Goal: Task Accomplishment & Management: Complete application form

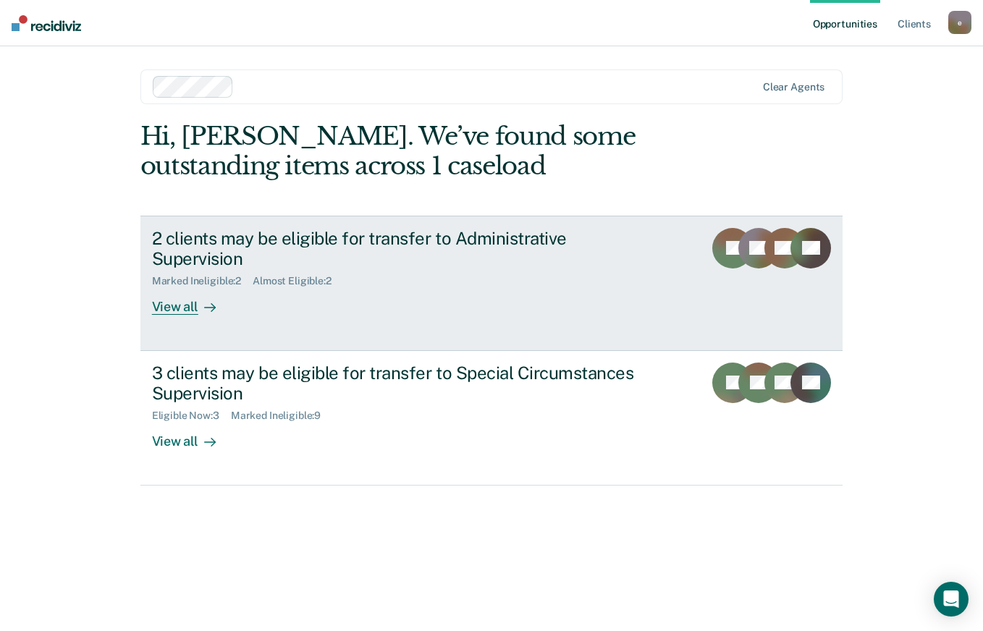
click at [173, 287] on div "View all" at bounding box center [192, 301] width 81 height 28
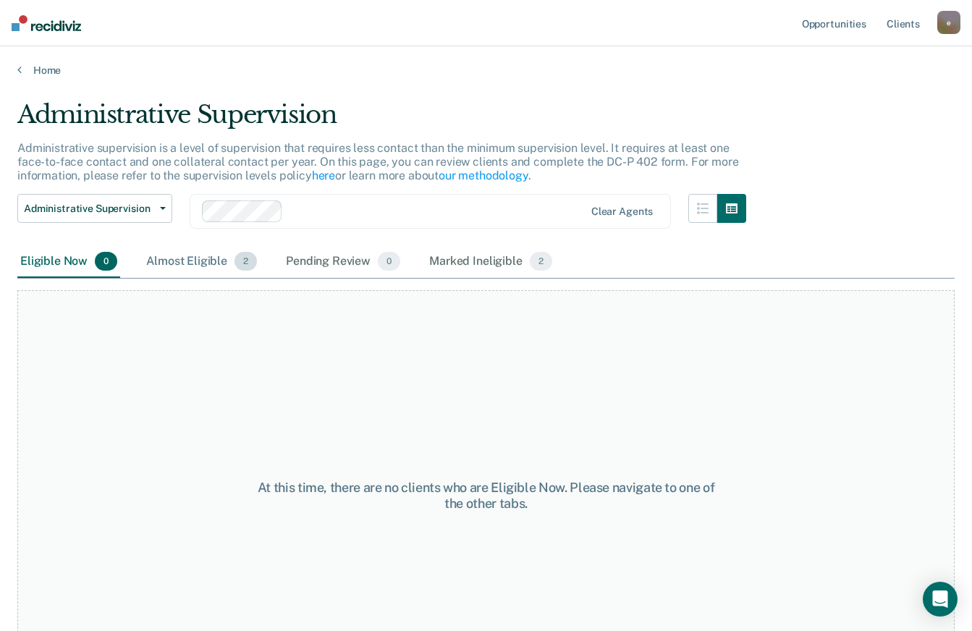
click at [181, 266] on div "Almost Eligible 2" at bounding box center [201, 262] width 117 height 32
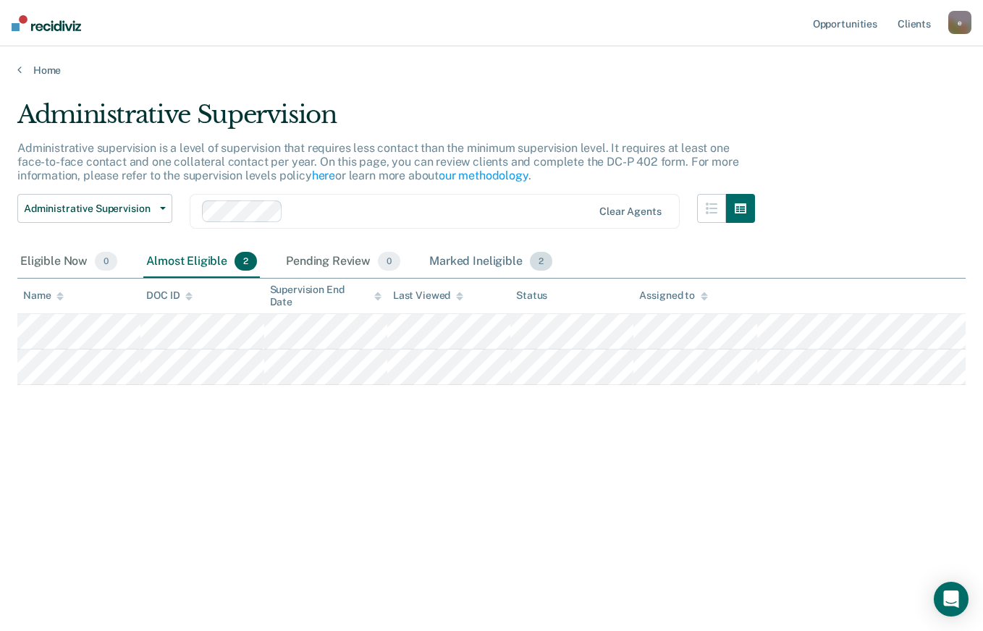
click at [494, 266] on div "Marked Ineligible 2" at bounding box center [490, 262] width 129 height 32
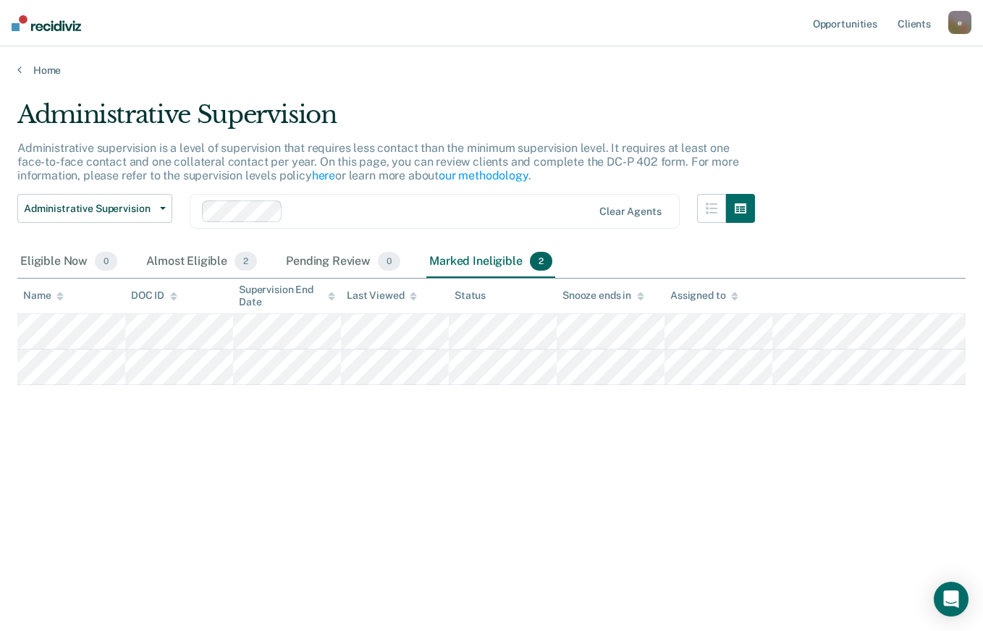
click at [940, 27] on ul "Opportunities Client s" at bounding box center [879, 23] width 138 height 46
click at [921, 16] on link "Client s" at bounding box center [914, 23] width 39 height 46
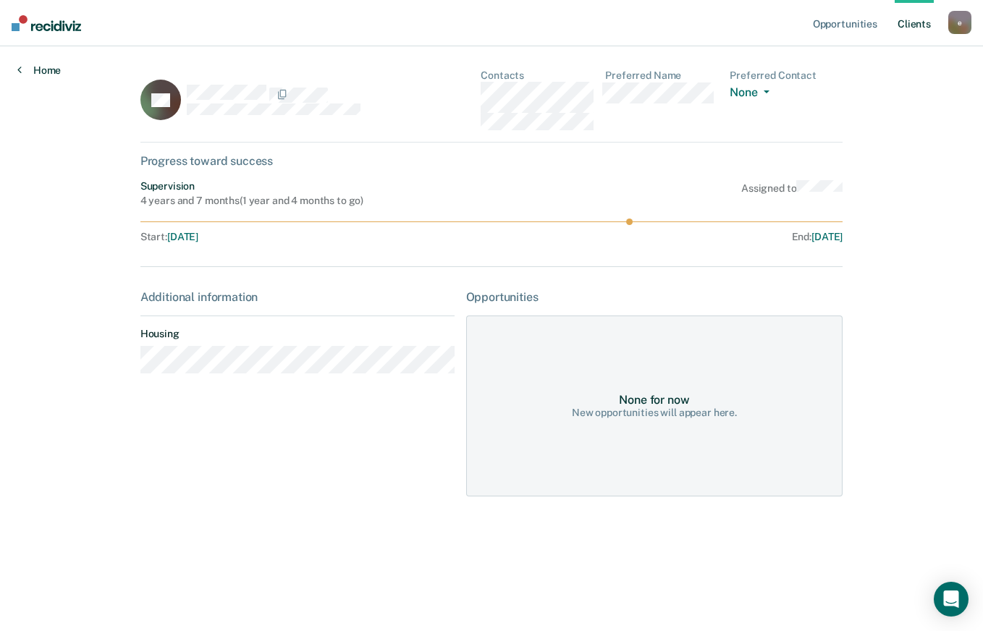
click at [35, 67] on link "Home" at bounding box center [38, 70] width 43 height 13
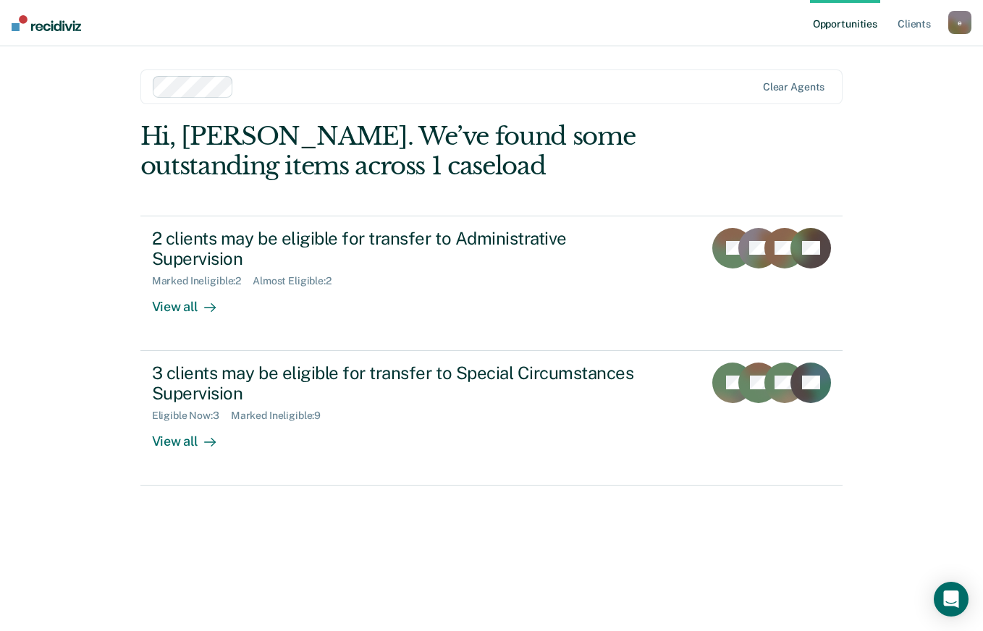
click at [962, 23] on div "e" at bounding box center [959, 22] width 23 height 23
click at [870, 56] on link "Profile" at bounding box center [901, 59] width 117 height 12
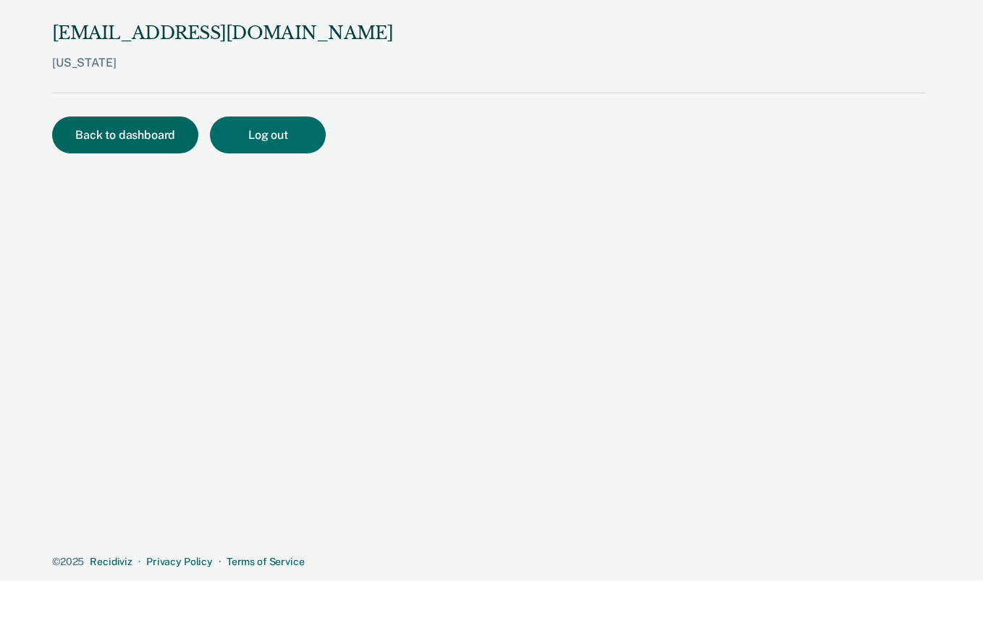
click at [82, 133] on button "Back to dashboard" at bounding box center [125, 135] width 146 height 37
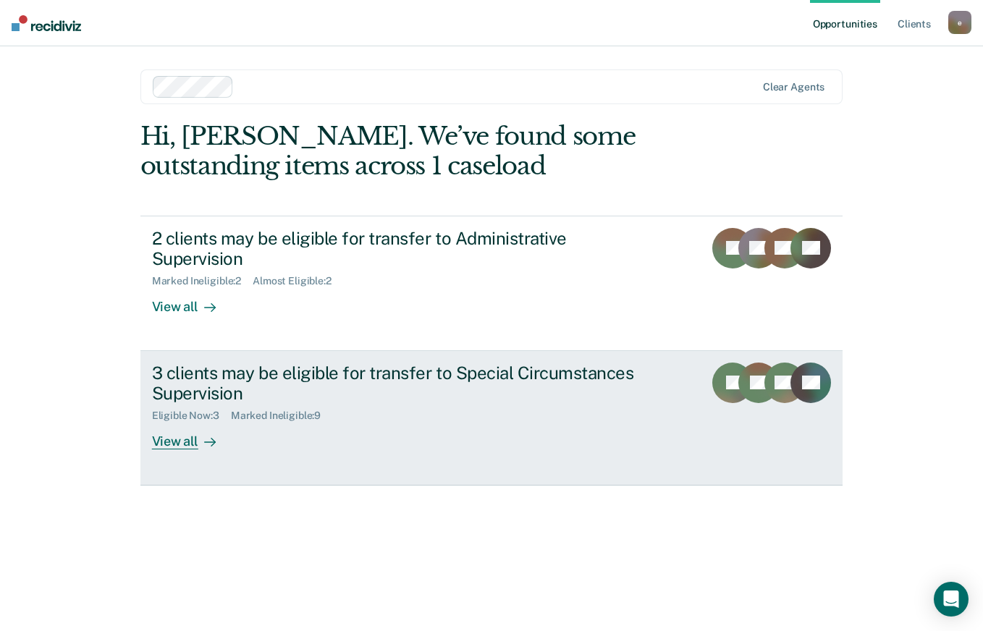
click at [169, 422] on div "View all" at bounding box center [192, 436] width 81 height 28
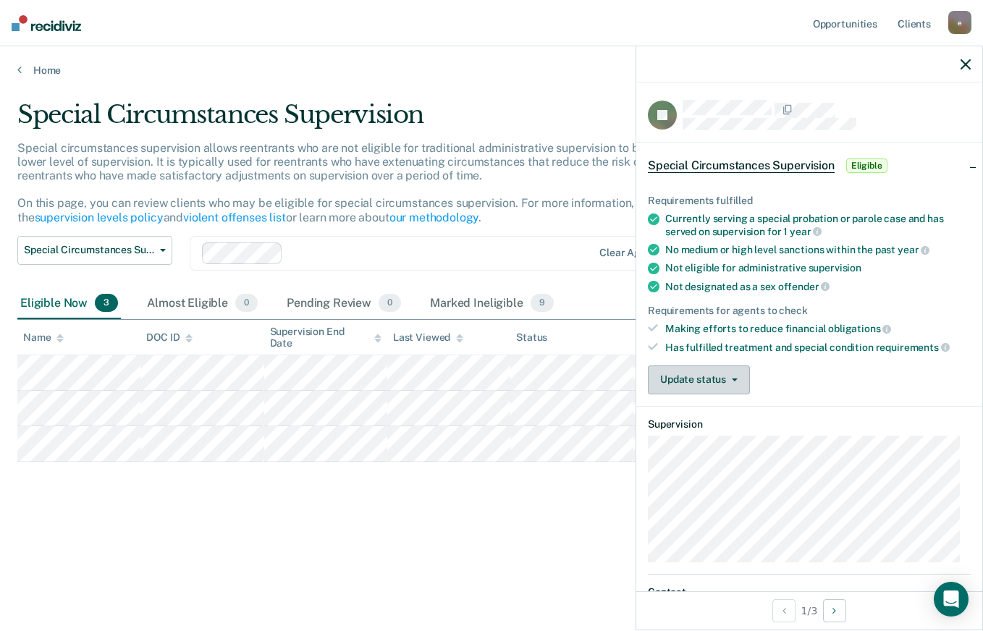
click at [736, 380] on button "Update status" at bounding box center [699, 380] width 102 height 29
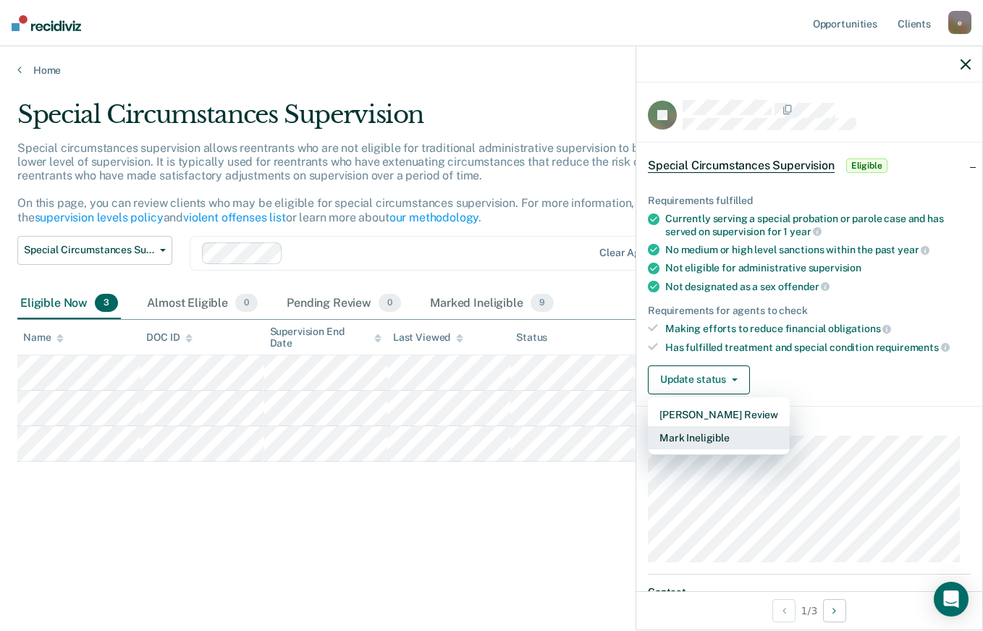
click at [743, 437] on button "Mark Ineligible" at bounding box center [719, 437] width 142 height 23
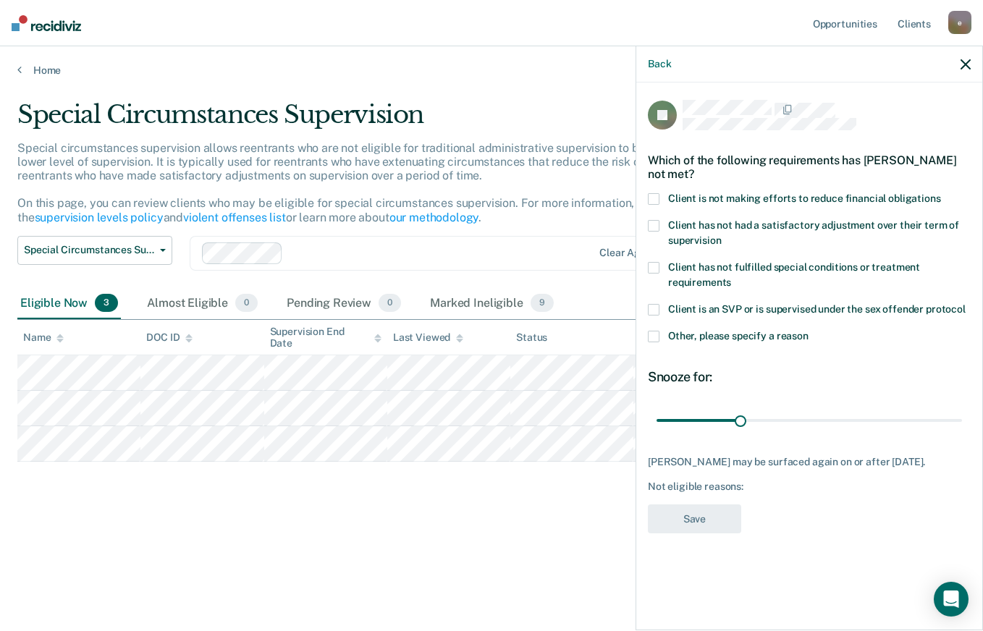
click at [754, 332] on span "Other, please specify a reason" at bounding box center [738, 336] width 140 height 12
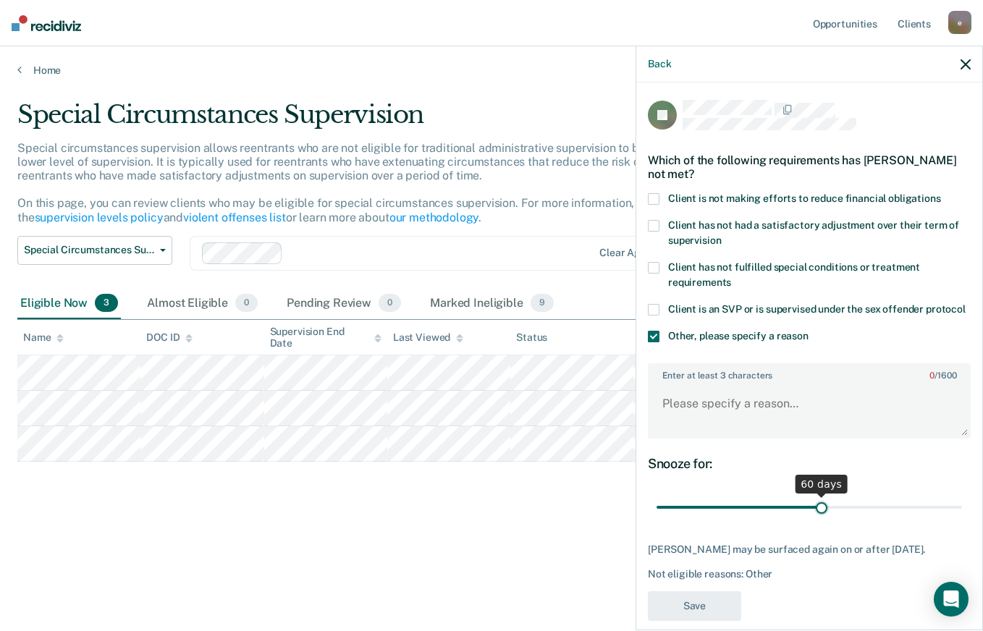
drag, startPoint x: 738, startPoint y: 521, endPoint x: 817, endPoint y: 521, distance: 78.9
type input "60"
click at [817, 521] on input "range" at bounding box center [810, 507] width 306 height 25
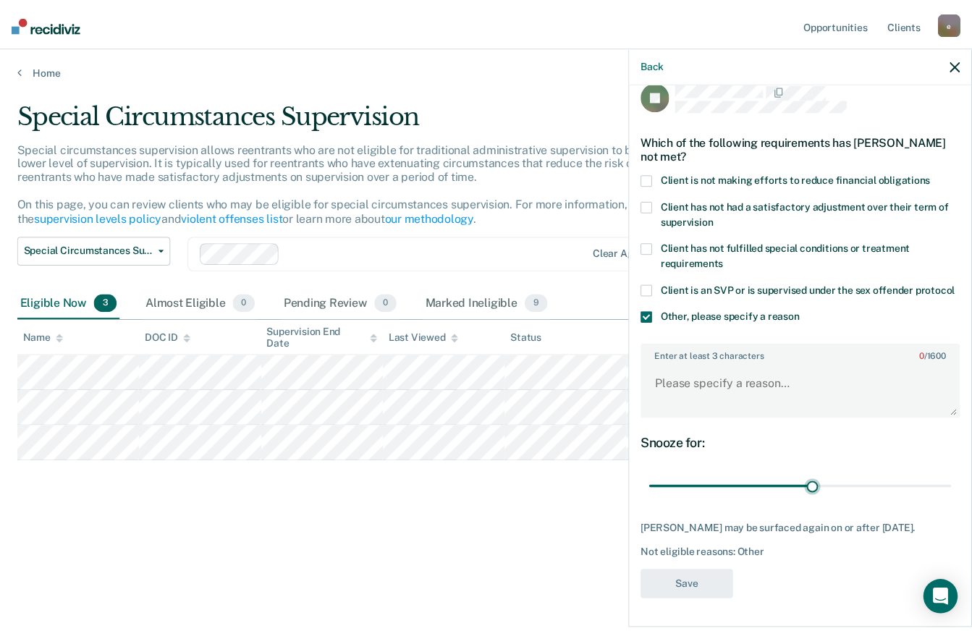
scroll to position [46, 0]
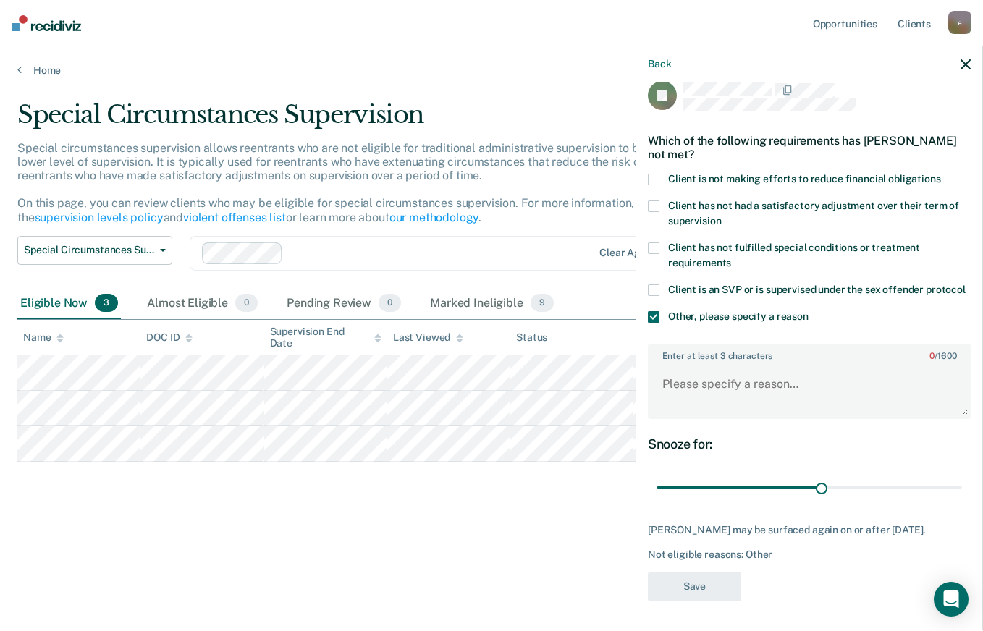
click at [962, 67] on icon "button" at bounding box center [966, 64] width 10 height 10
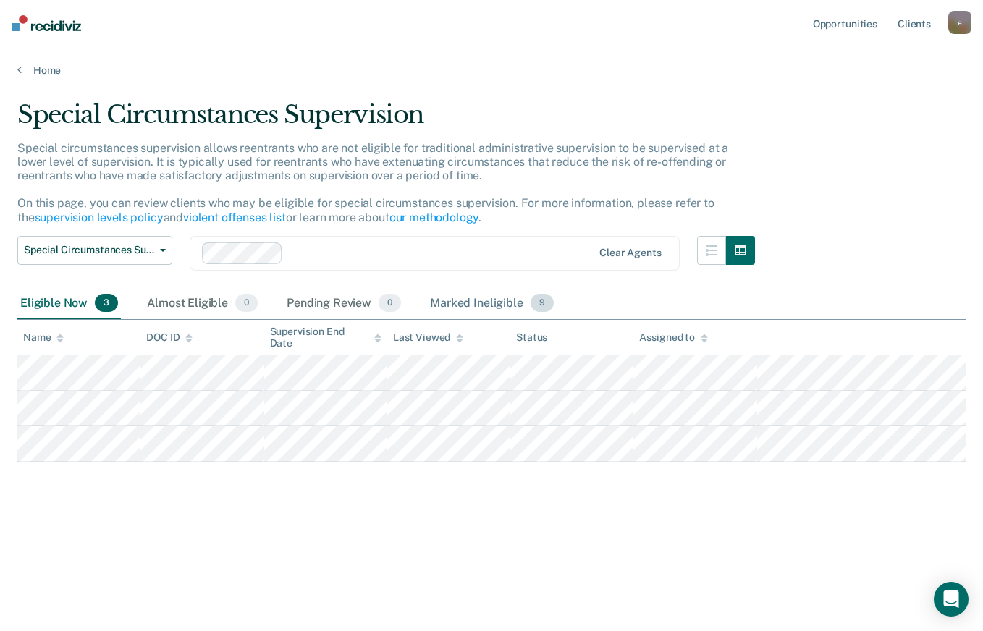
click at [491, 298] on div "Marked Ineligible 9" at bounding box center [492, 304] width 130 height 32
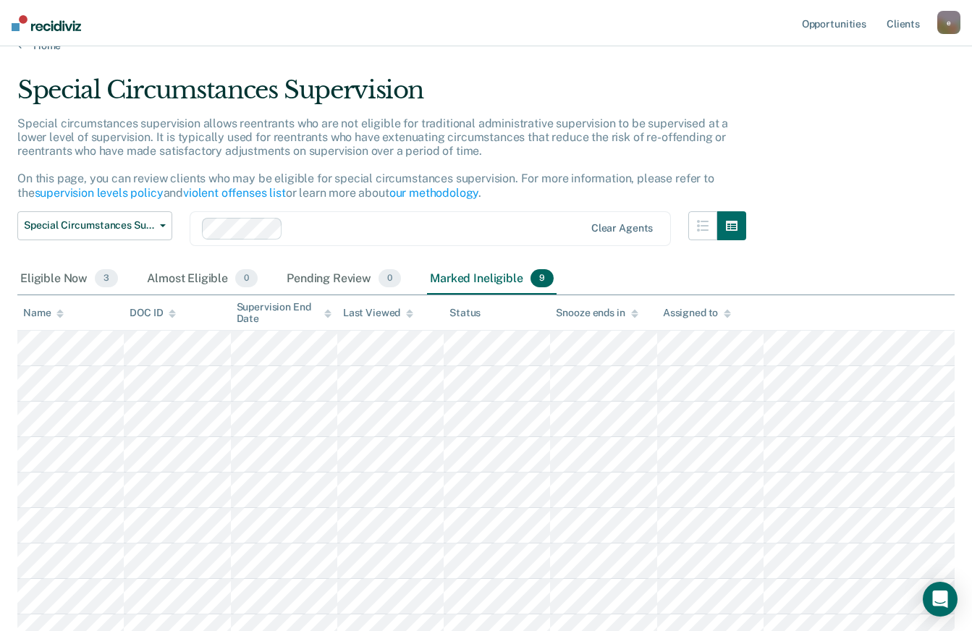
scroll to position [0, 0]
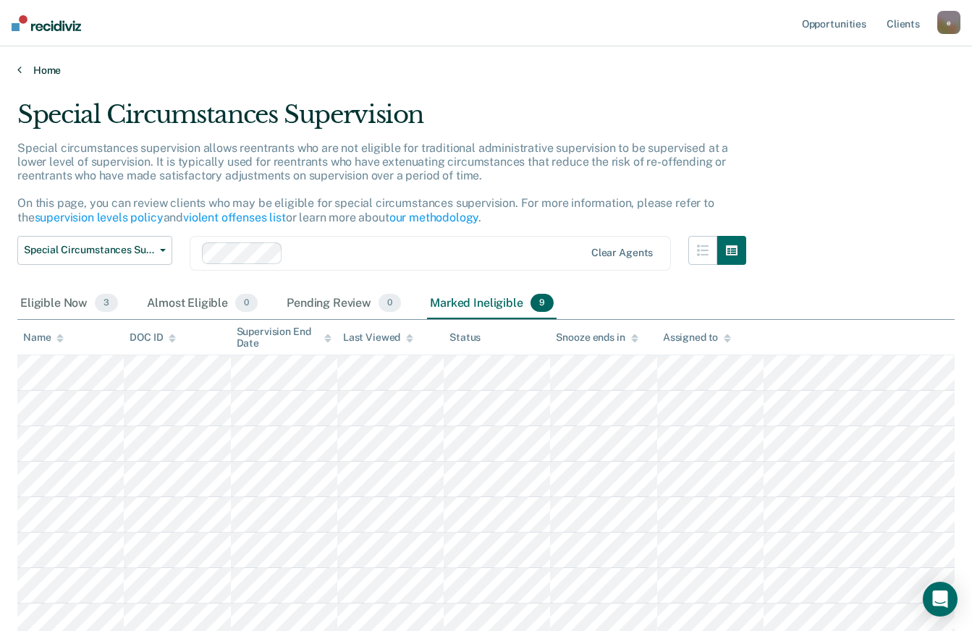
click at [22, 69] on link "Home" at bounding box center [486, 70] width 938 height 13
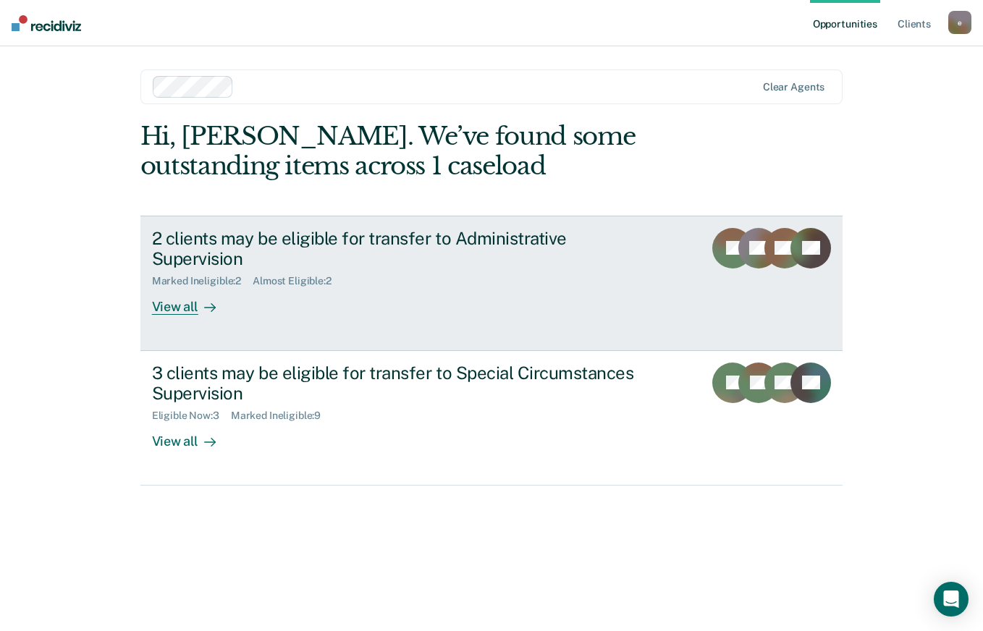
click at [176, 287] on div "View all" at bounding box center [192, 301] width 81 height 28
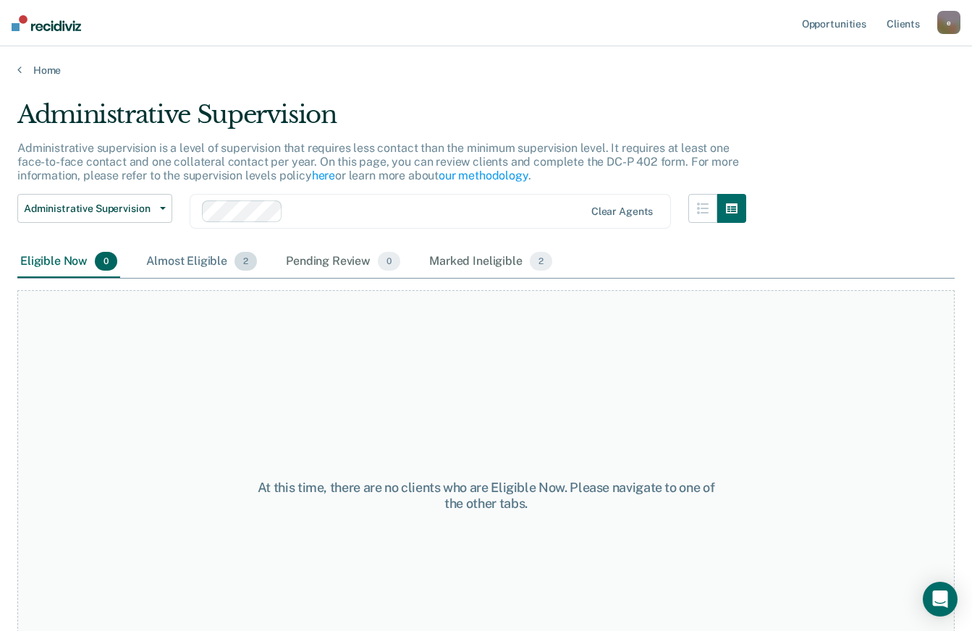
click at [205, 261] on div "Almost Eligible 2" at bounding box center [201, 262] width 117 height 32
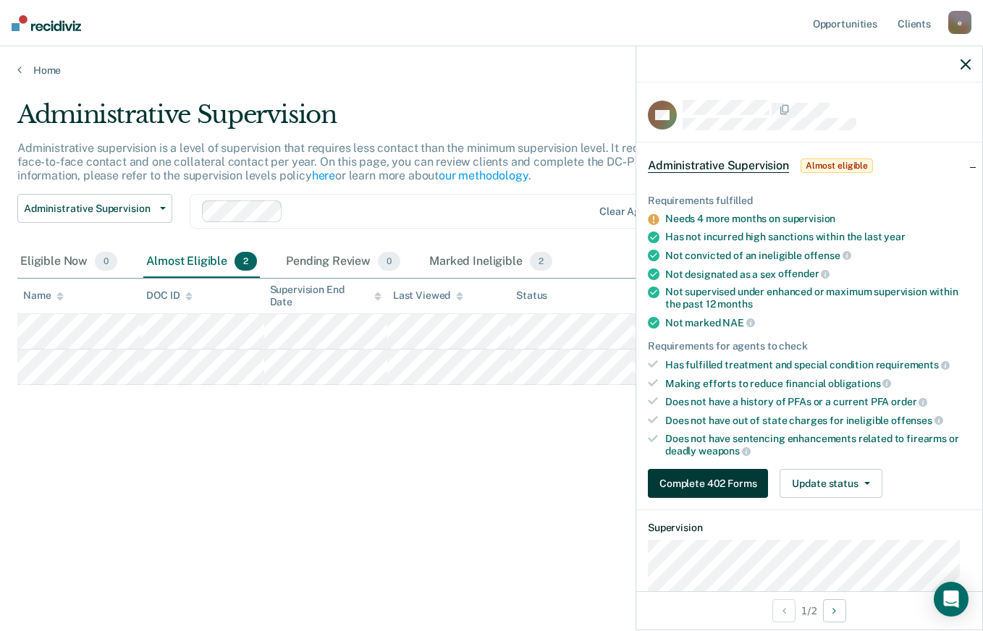
click at [720, 478] on button "Complete 402 Forms" at bounding box center [708, 483] width 120 height 29
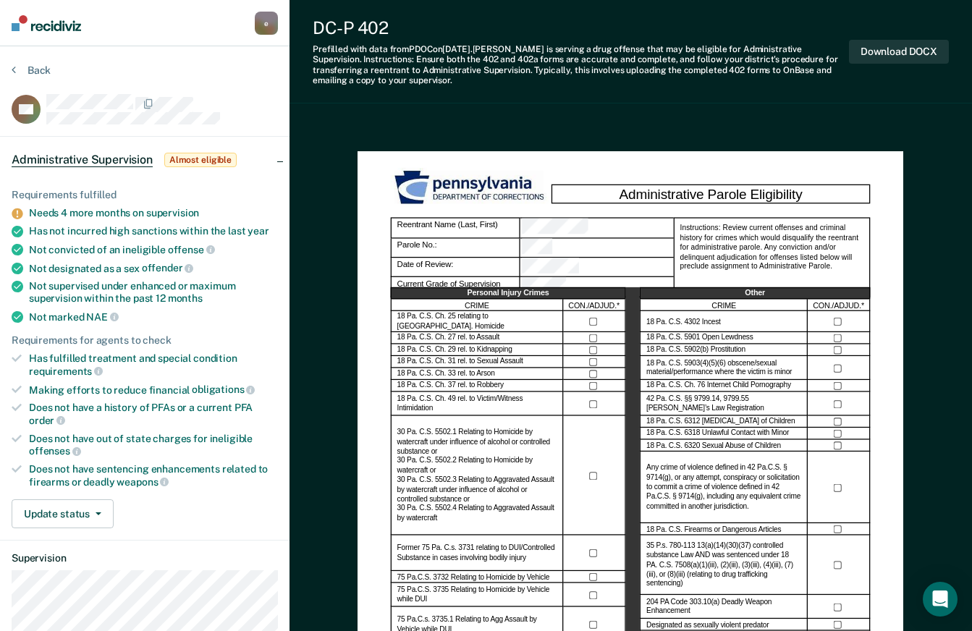
click at [26, 65] on button "Back" at bounding box center [31, 70] width 39 height 13
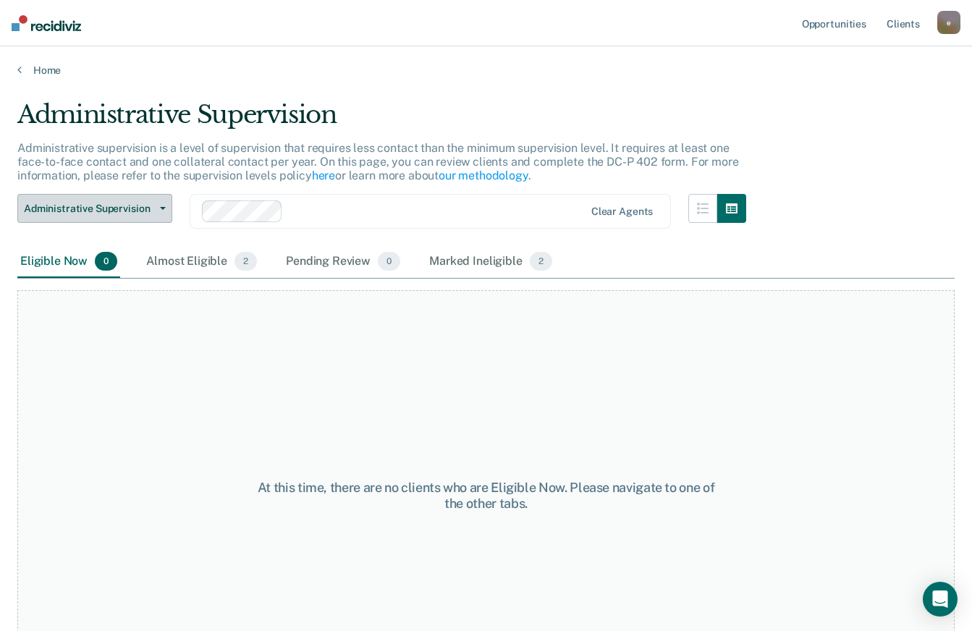
click at [69, 207] on span "Administrative Supervision" at bounding box center [89, 209] width 130 height 12
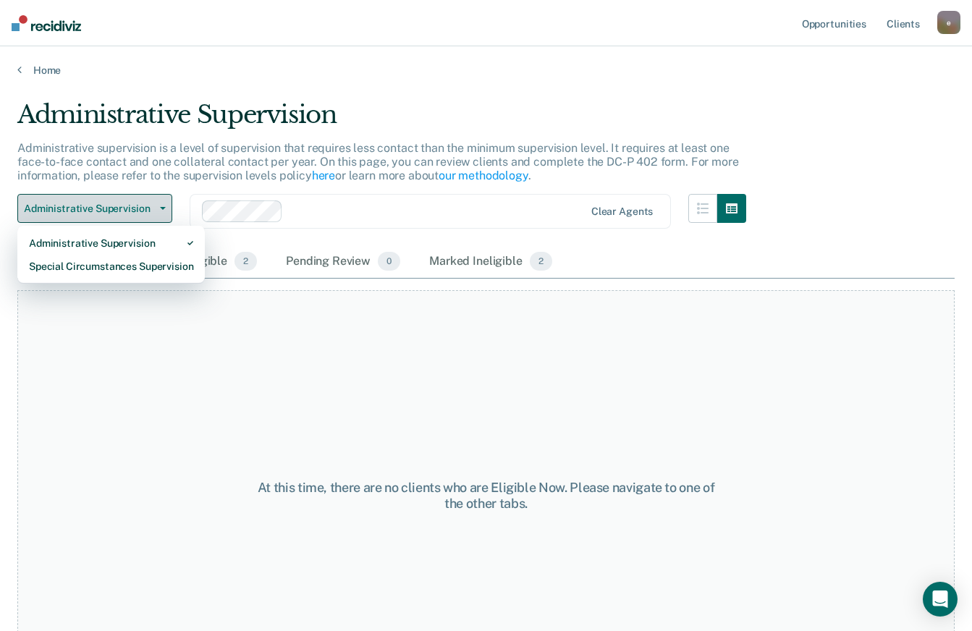
click at [51, 207] on span "Administrative Supervision" at bounding box center [89, 209] width 130 height 12
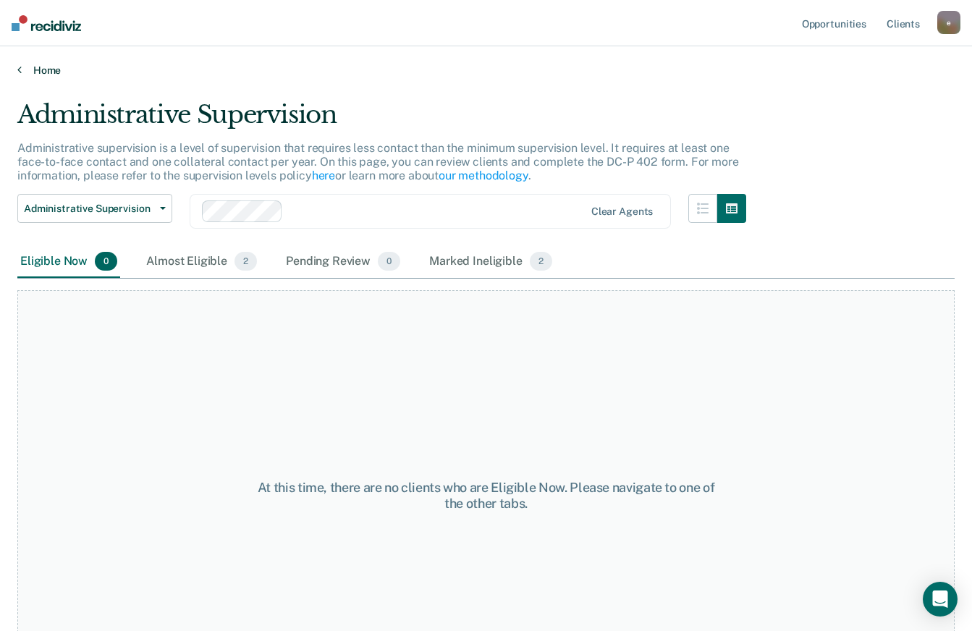
click at [28, 65] on link "Home" at bounding box center [486, 70] width 938 height 13
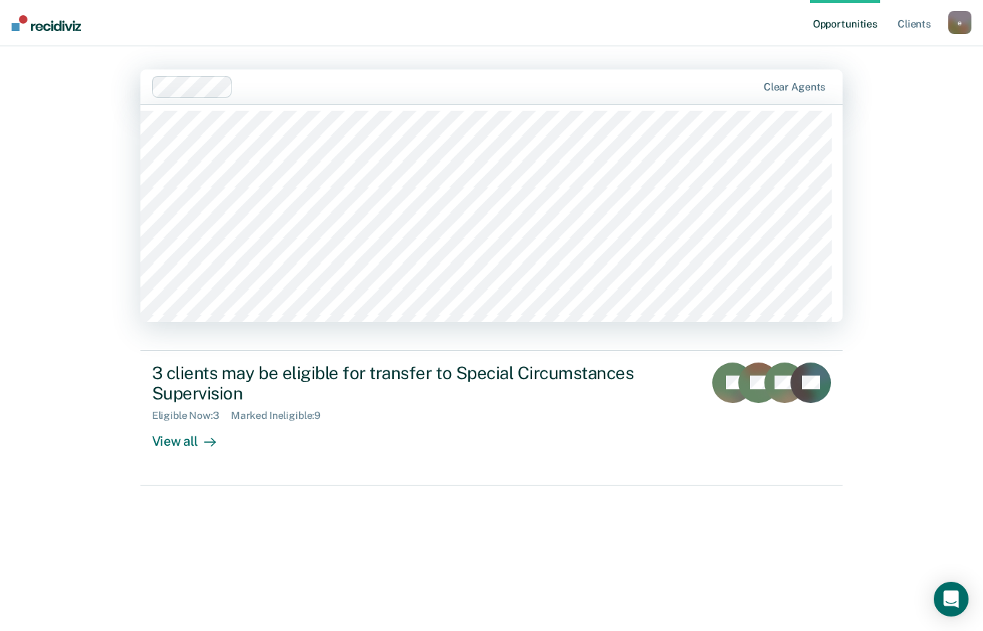
click at [217, 564] on div "Hi, [PERSON_NAME]. We’ve found some outstanding items across 1 caseload 2 clien…" at bounding box center [491, 356] width 703 height 469
